Goal: Check status: Check status

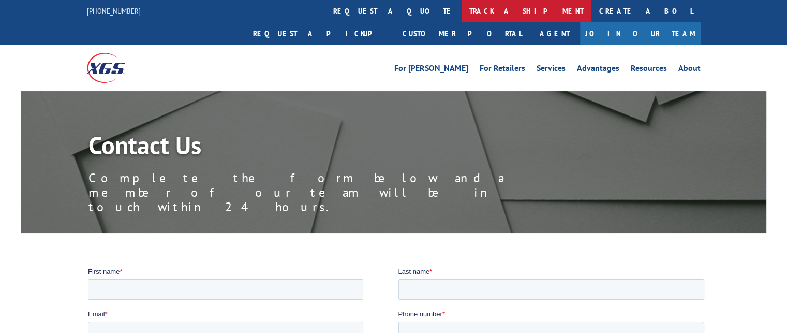
click at [461, 7] on link "track a shipment" at bounding box center [526, 11] width 130 height 22
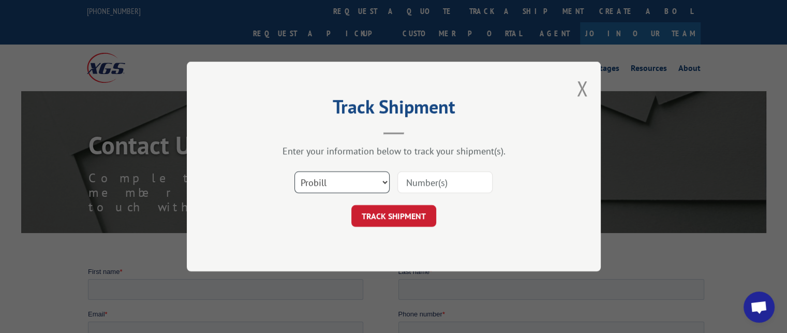
click at [347, 182] on select "Select category... Probill BOL PO" at bounding box center [341, 182] width 95 height 22
select select "bol"
click at [294, 171] on select "Select category... Probill BOL PO" at bounding box center [341, 182] width 95 height 22
click at [414, 176] on input at bounding box center [444, 182] width 95 height 22
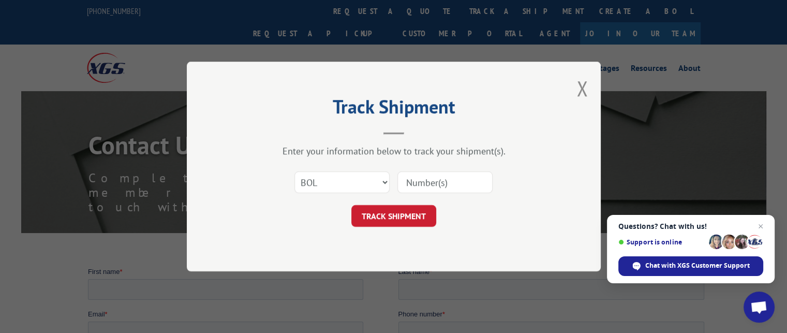
click at [485, 190] on input at bounding box center [444, 182] width 95 height 22
type input "2842427"
click at [400, 226] on button "TRACK SHIPMENT" at bounding box center [393, 216] width 85 height 22
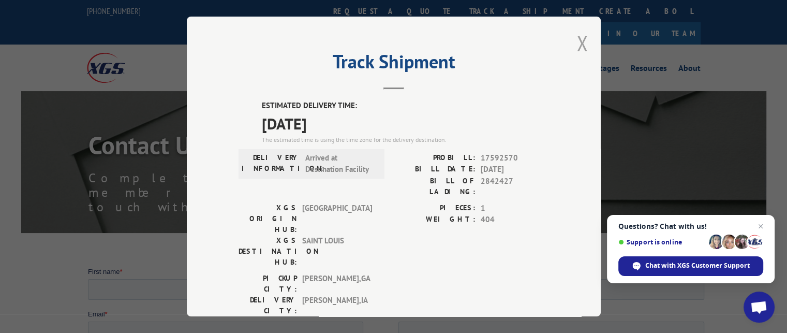
click at [576, 44] on button "Close modal" at bounding box center [581, 42] width 11 height 27
